Goal: Task Accomplishment & Management: Use online tool/utility

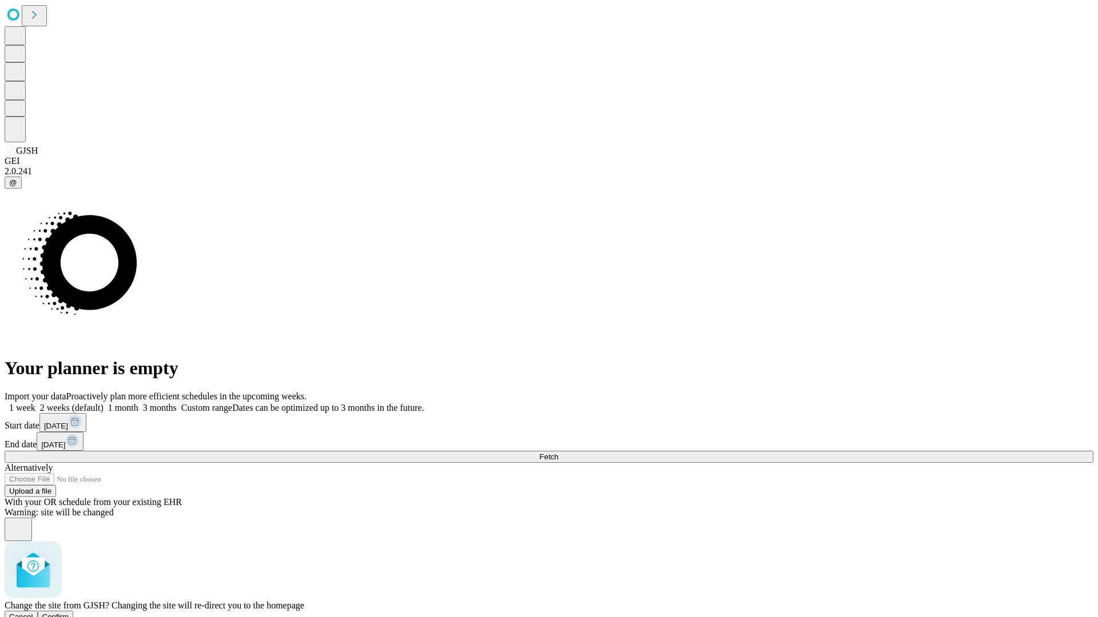
click at [69, 613] on span "Confirm" at bounding box center [55, 617] width 27 height 9
click at [103, 403] on label "2 weeks (default)" at bounding box center [69, 408] width 68 height 10
click at [558, 453] on span "Fetch" at bounding box center [548, 457] width 19 height 9
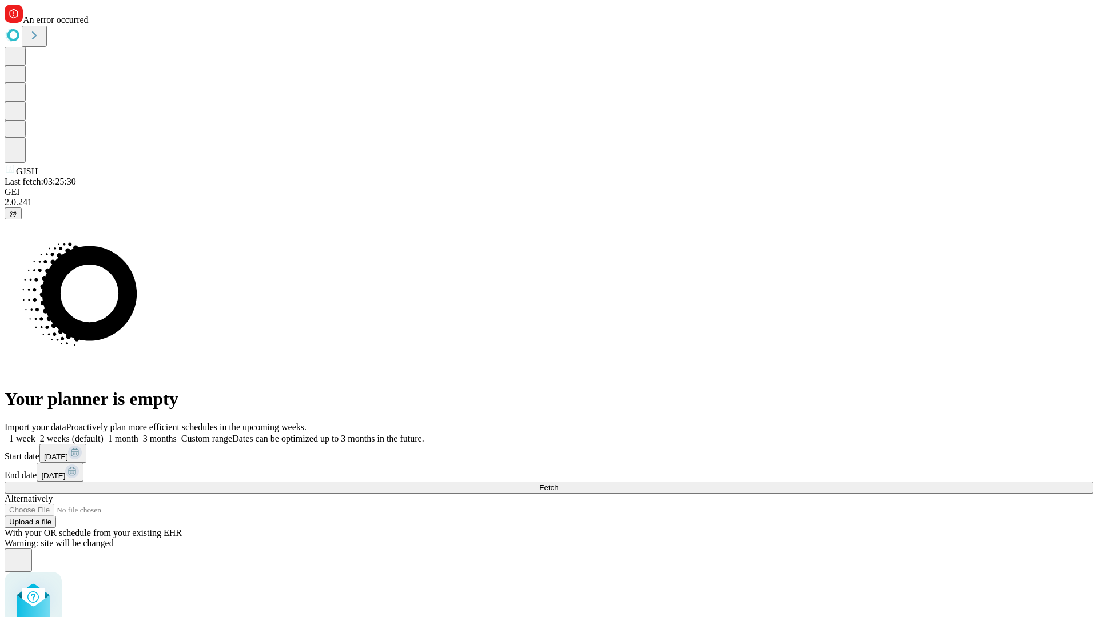
click at [103, 434] on label "2 weeks (default)" at bounding box center [69, 439] width 68 height 10
click at [558, 484] on span "Fetch" at bounding box center [548, 488] width 19 height 9
click at [103, 434] on label "2 weeks (default)" at bounding box center [69, 439] width 68 height 10
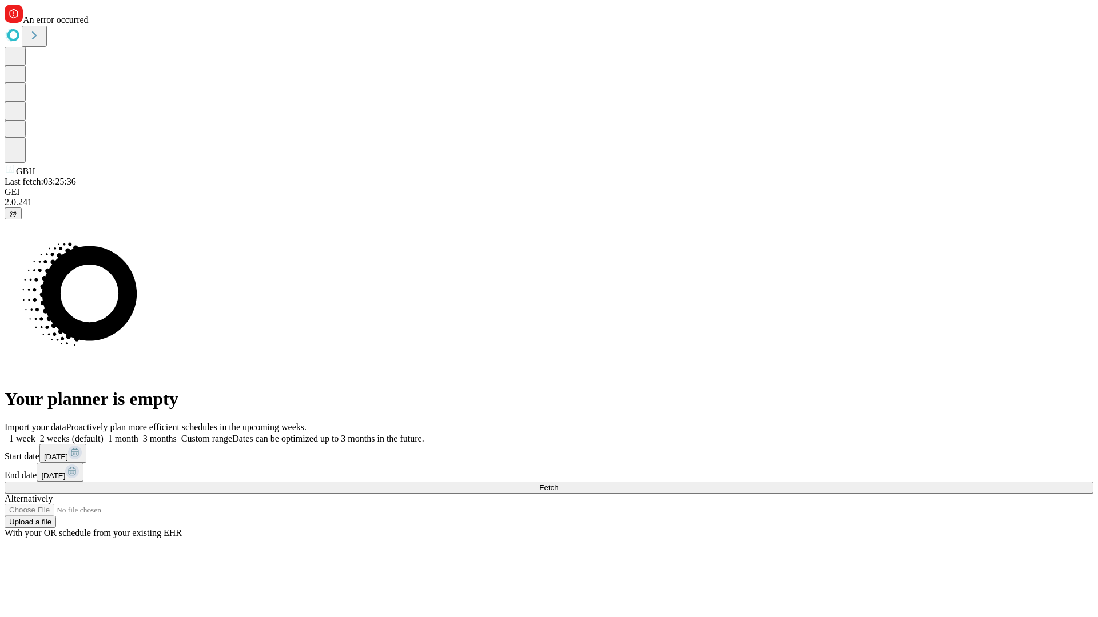
click at [558, 484] on span "Fetch" at bounding box center [548, 488] width 19 height 9
click at [103, 434] on label "2 weeks (default)" at bounding box center [69, 439] width 68 height 10
click at [558, 484] on span "Fetch" at bounding box center [548, 488] width 19 height 9
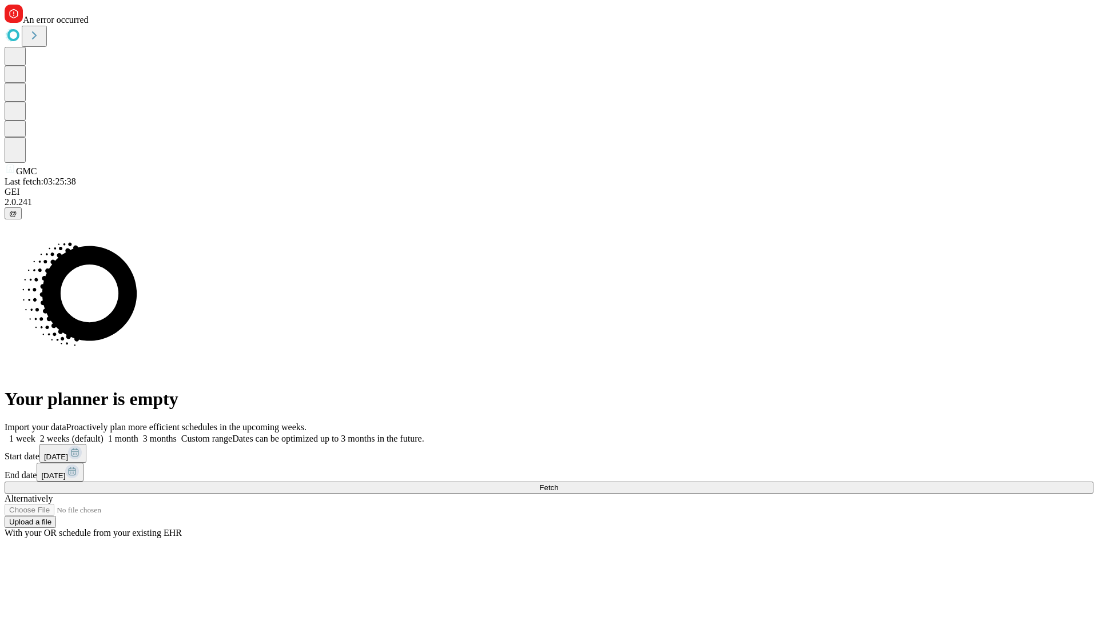
click at [103, 434] on label "2 weeks (default)" at bounding box center [69, 439] width 68 height 10
click at [558, 484] on span "Fetch" at bounding box center [548, 488] width 19 height 9
click at [103, 434] on label "2 weeks (default)" at bounding box center [69, 439] width 68 height 10
click at [558, 484] on span "Fetch" at bounding box center [548, 488] width 19 height 9
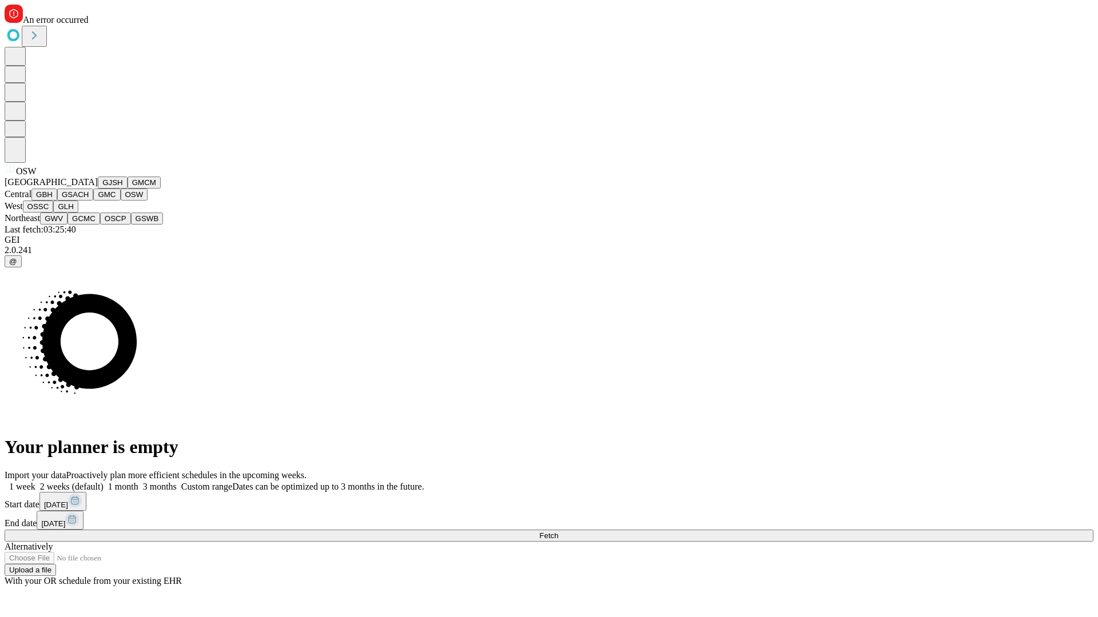
click at [54, 213] on button "OSSC" at bounding box center [38, 207] width 31 height 12
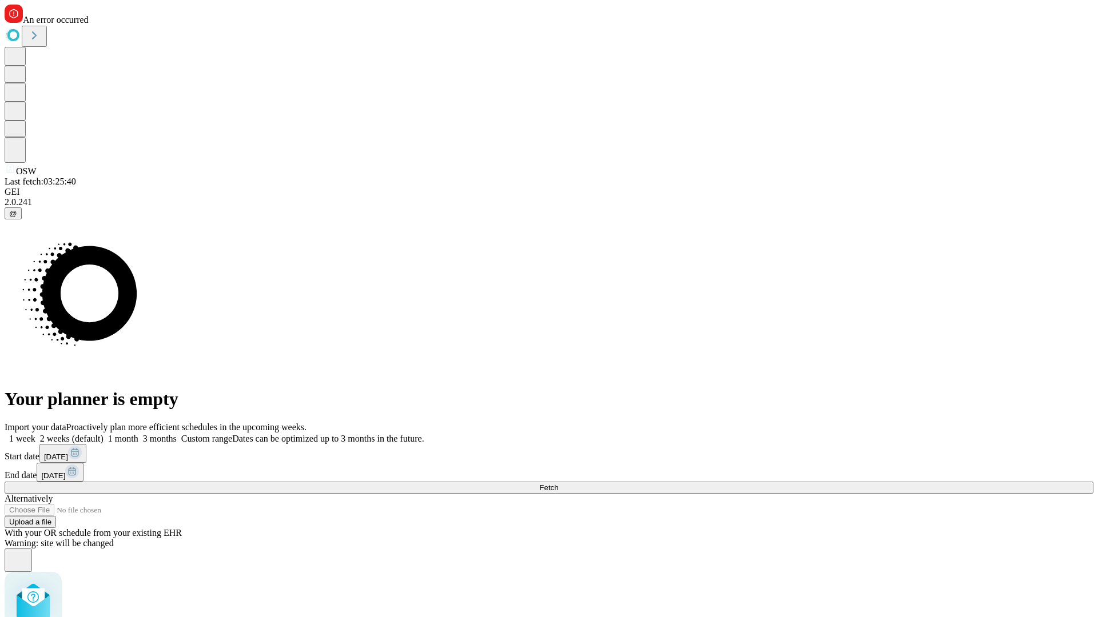
click at [103, 434] on label "2 weeks (default)" at bounding box center [69, 439] width 68 height 10
click at [558, 484] on span "Fetch" at bounding box center [548, 488] width 19 height 9
click at [103, 434] on label "2 weeks (default)" at bounding box center [69, 439] width 68 height 10
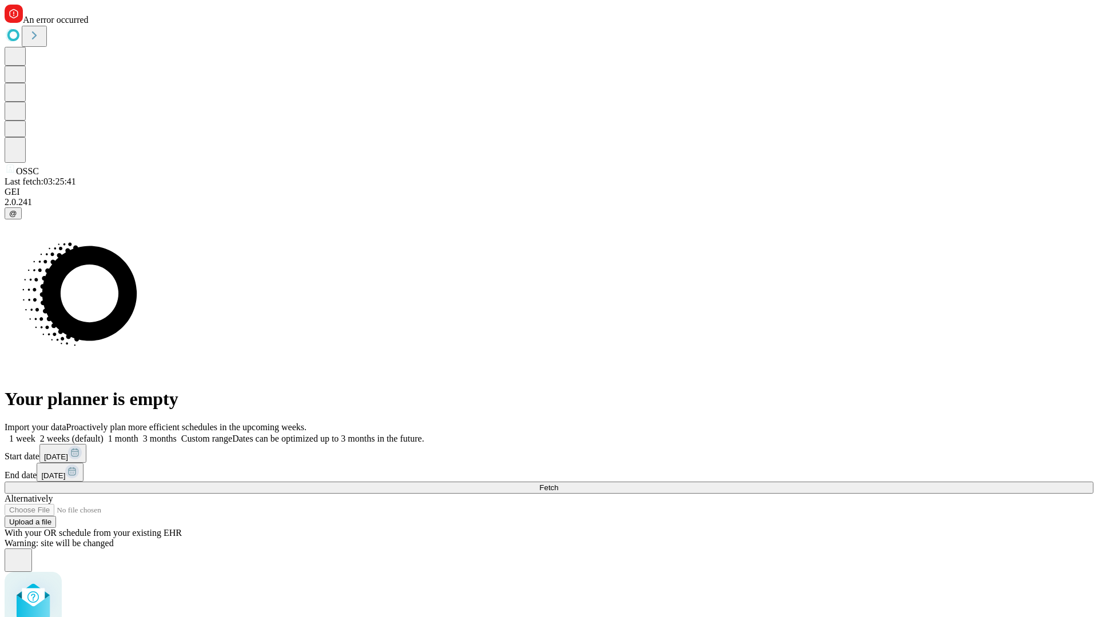
click at [558, 484] on span "Fetch" at bounding box center [548, 488] width 19 height 9
click at [103, 434] on label "2 weeks (default)" at bounding box center [69, 439] width 68 height 10
